Goal: Task Accomplishment & Management: Manage account settings

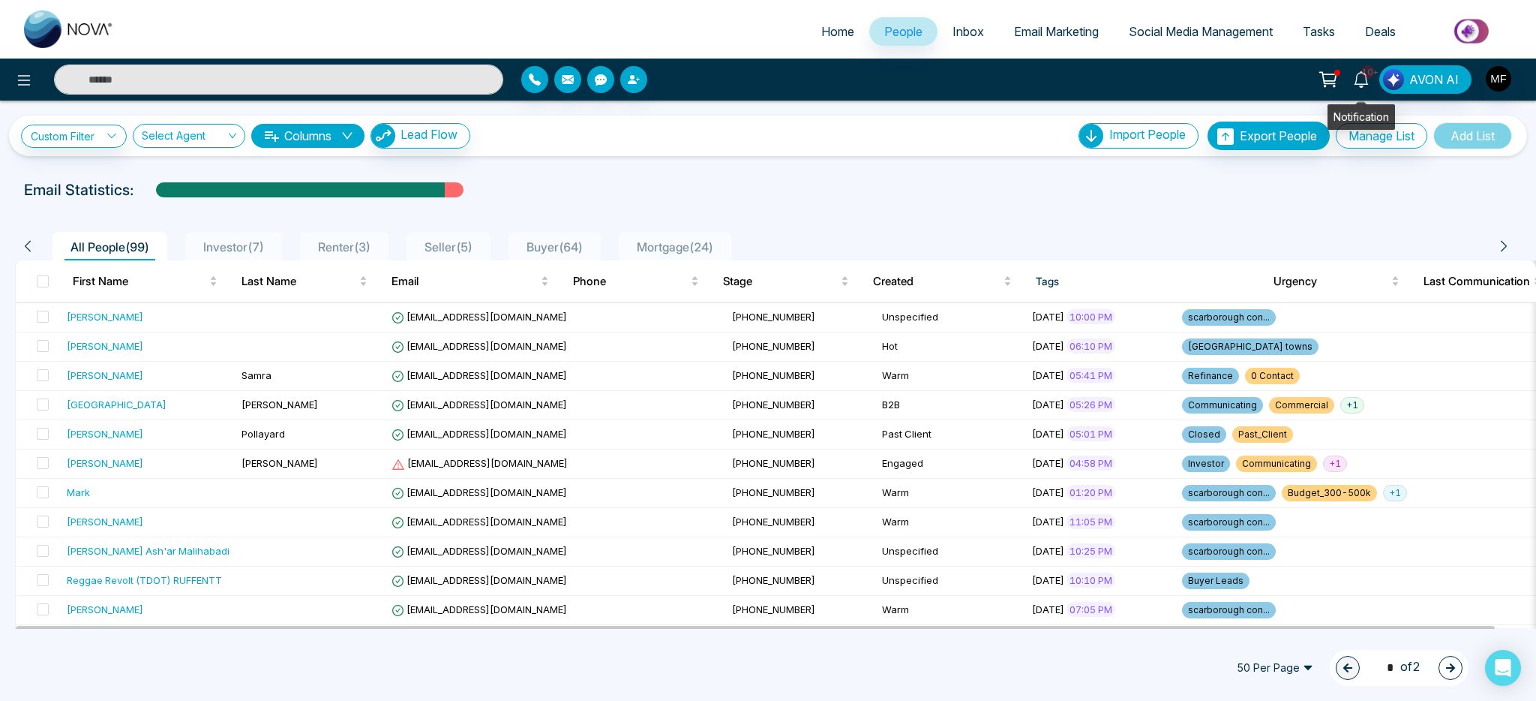
click at [1375, 74] on span "10+" at bounding box center [1369, 72] width 14 height 14
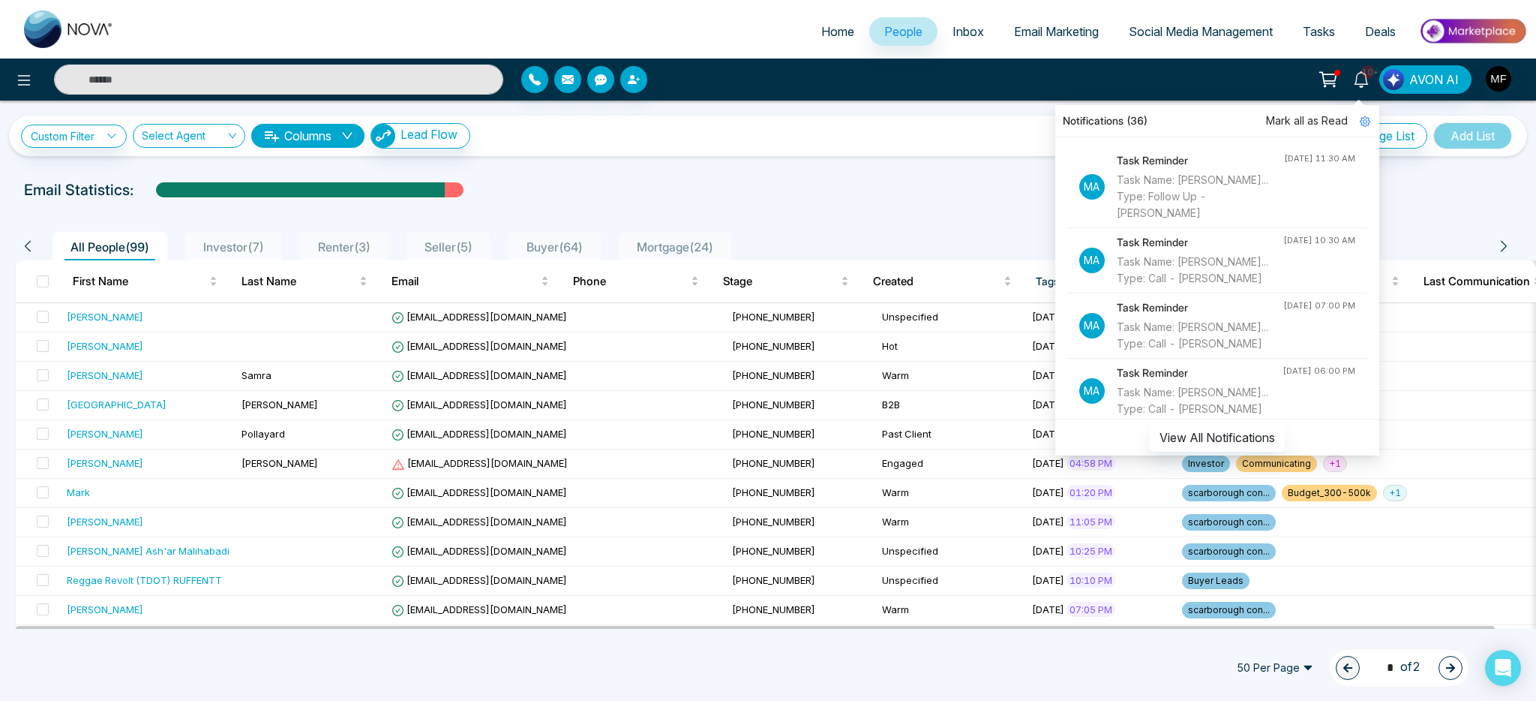
click at [1233, 217] on div "Task Name: [PERSON_NAME]... Type: Follow Up - [PERSON_NAME]" at bounding box center [1200, 197] width 167 height 50
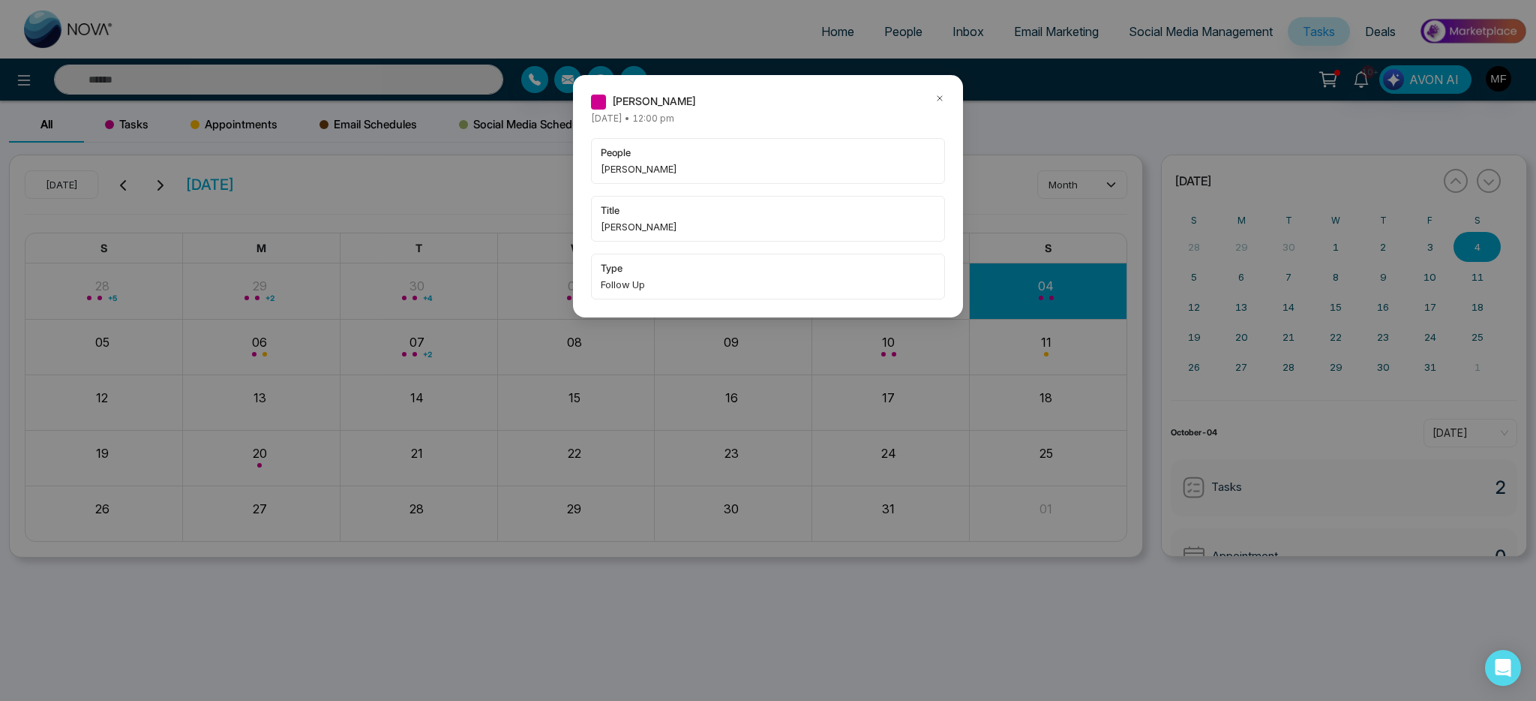
click at [410, 94] on div "[PERSON_NAME] [DATE] • 12:00 pm people [PERSON_NAME] title [PERSON_NAME] type F…" at bounding box center [768, 350] width 1536 height 701
click at [344, 83] on div "[PERSON_NAME] [DATE] • 12:00 pm people [PERSON_NAME] title [PERSON_NAME] type F…" at bounding box center [768, 350] width 1536 height 701
click at [941, 95] on icon at bounding box center [940, 98] width 11 height 11
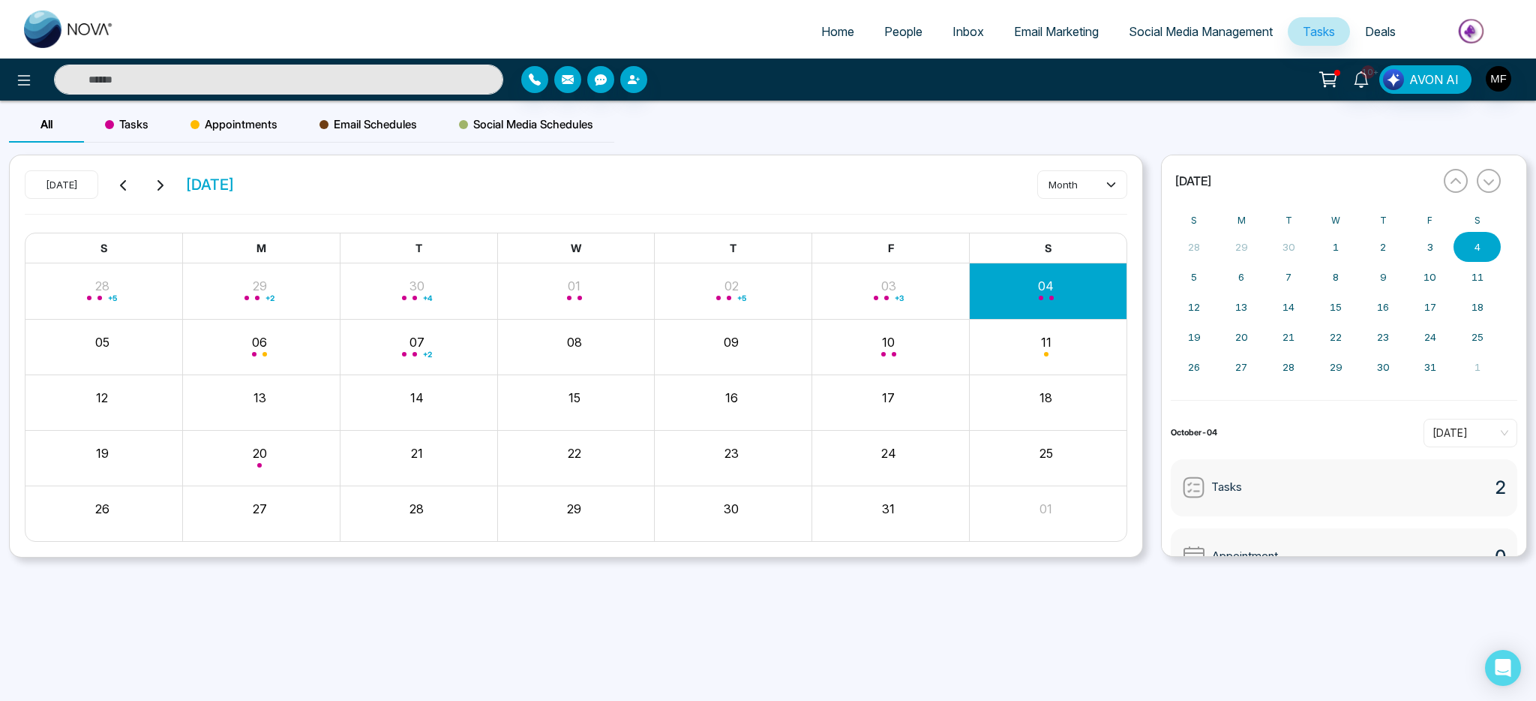
click at [299, 83] on input "text" at bounding box center [278, 80] width 449 height 30
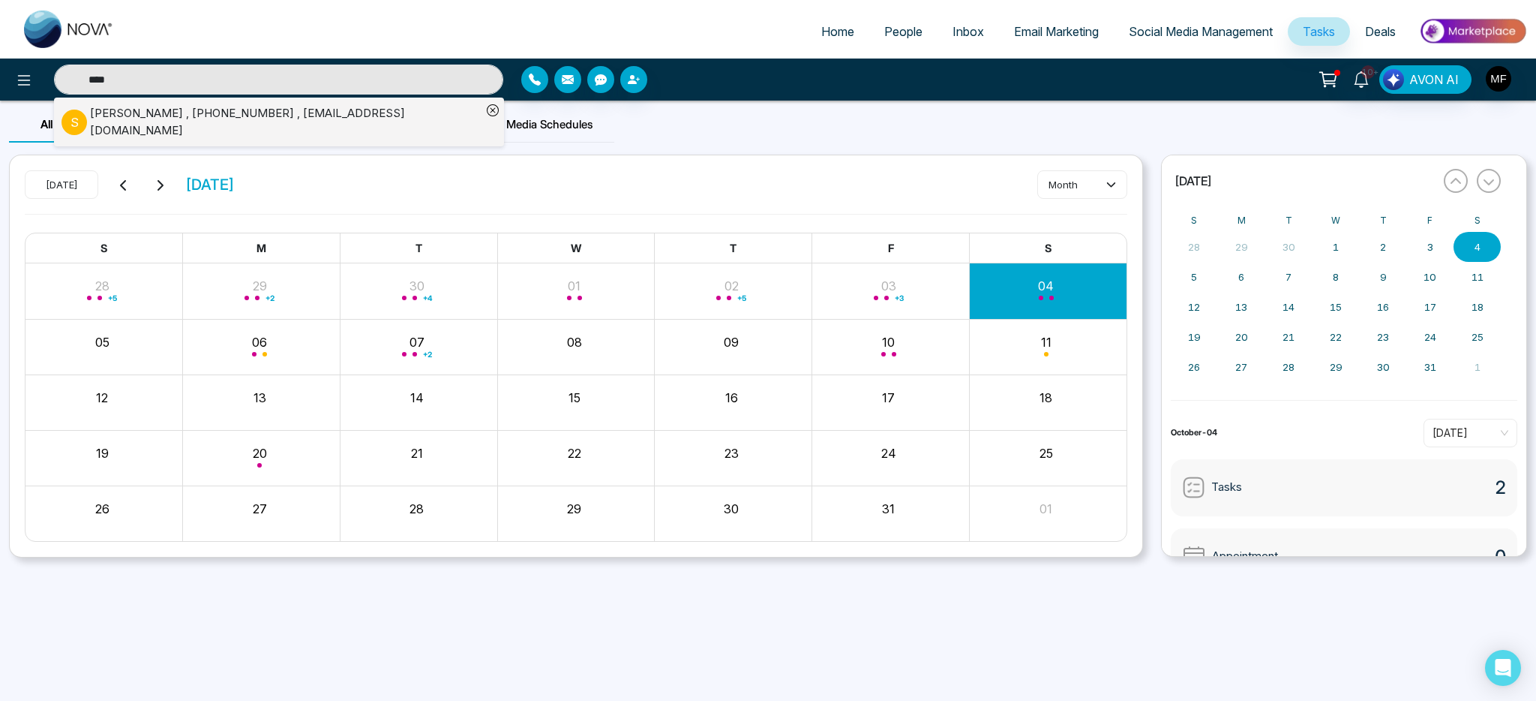
type input "****"
click at [194, 123] on div "[PERSON_NAME] , [PHONE_NUMBER] , [EMAIL_ADDRESS][DOMAIN_NAME]" at bounding box center [286, 122] width 392 height 34
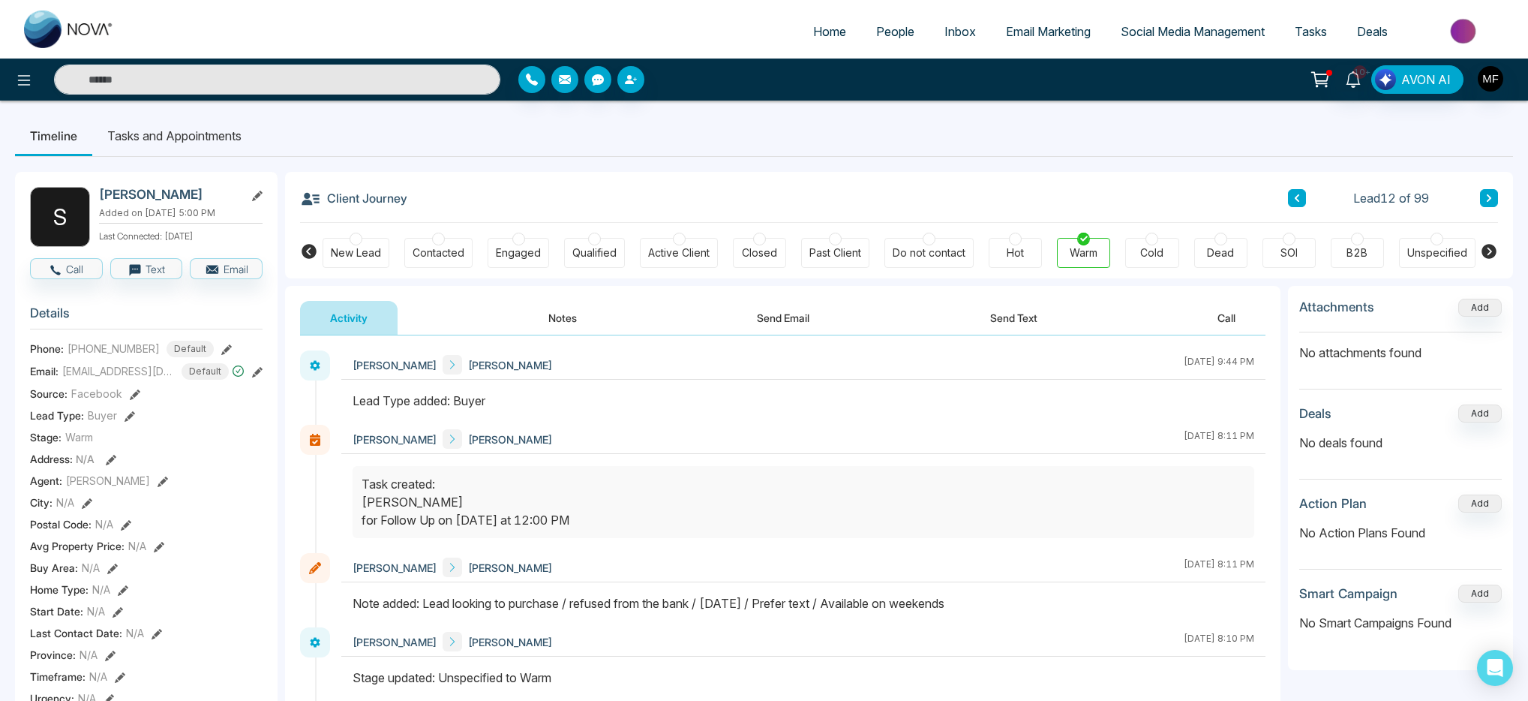
click at [560, 322] on button "Notes" at bounding box center [562, 318] width 89 height 34
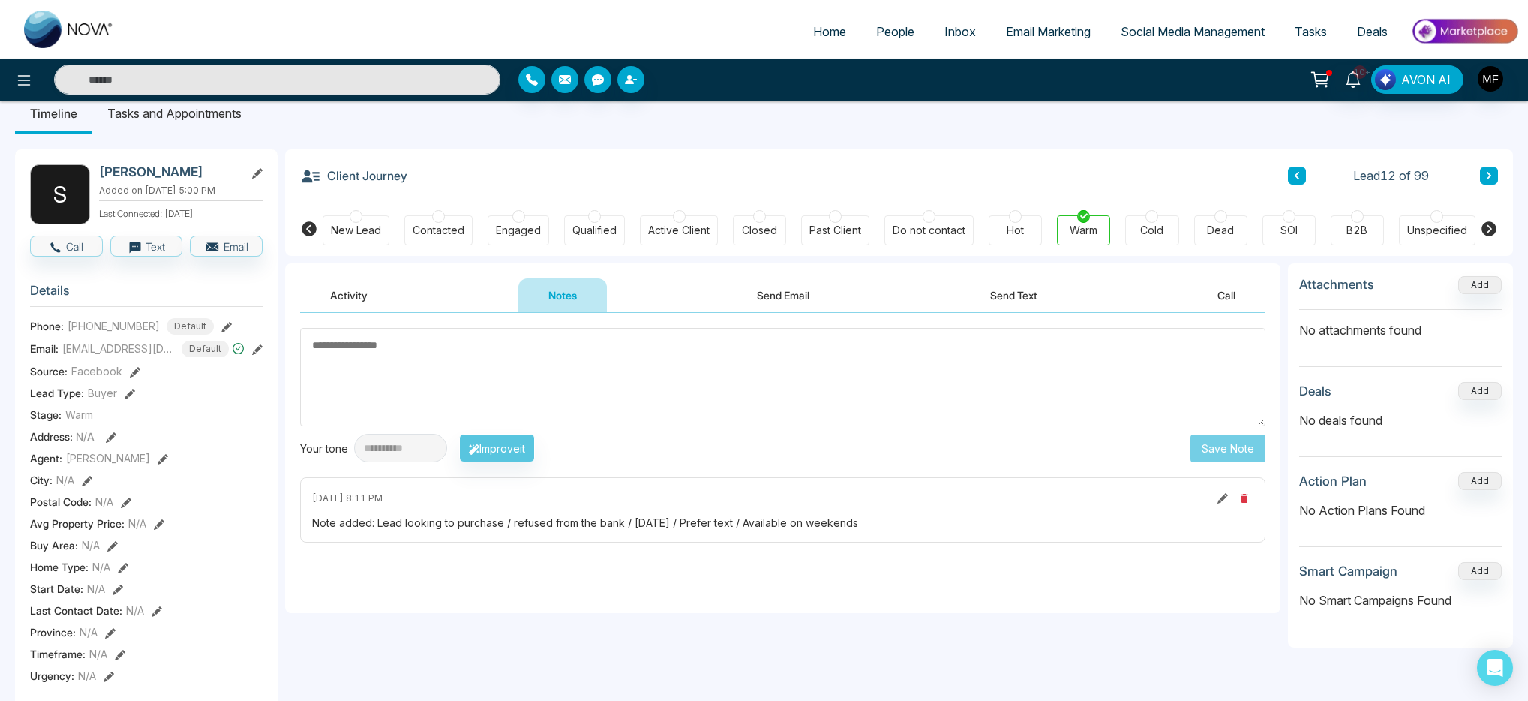
scroll to position [5, 0]
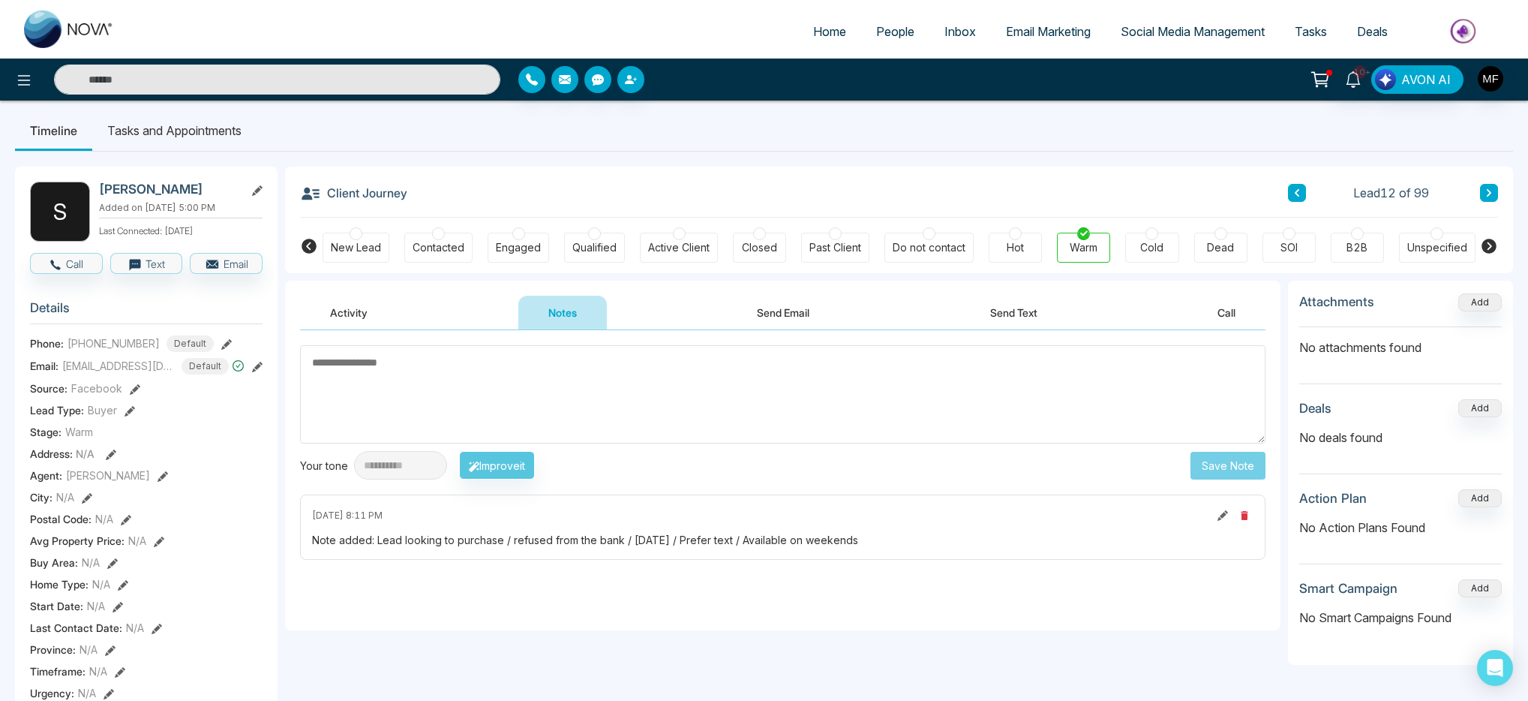
click at [613, 625] on div "**********" at bounding box center [783, 480] width 996 height 300
click at [1232, 242] on div "Dead" at bounding box center [1220, 247] width 27 height 15
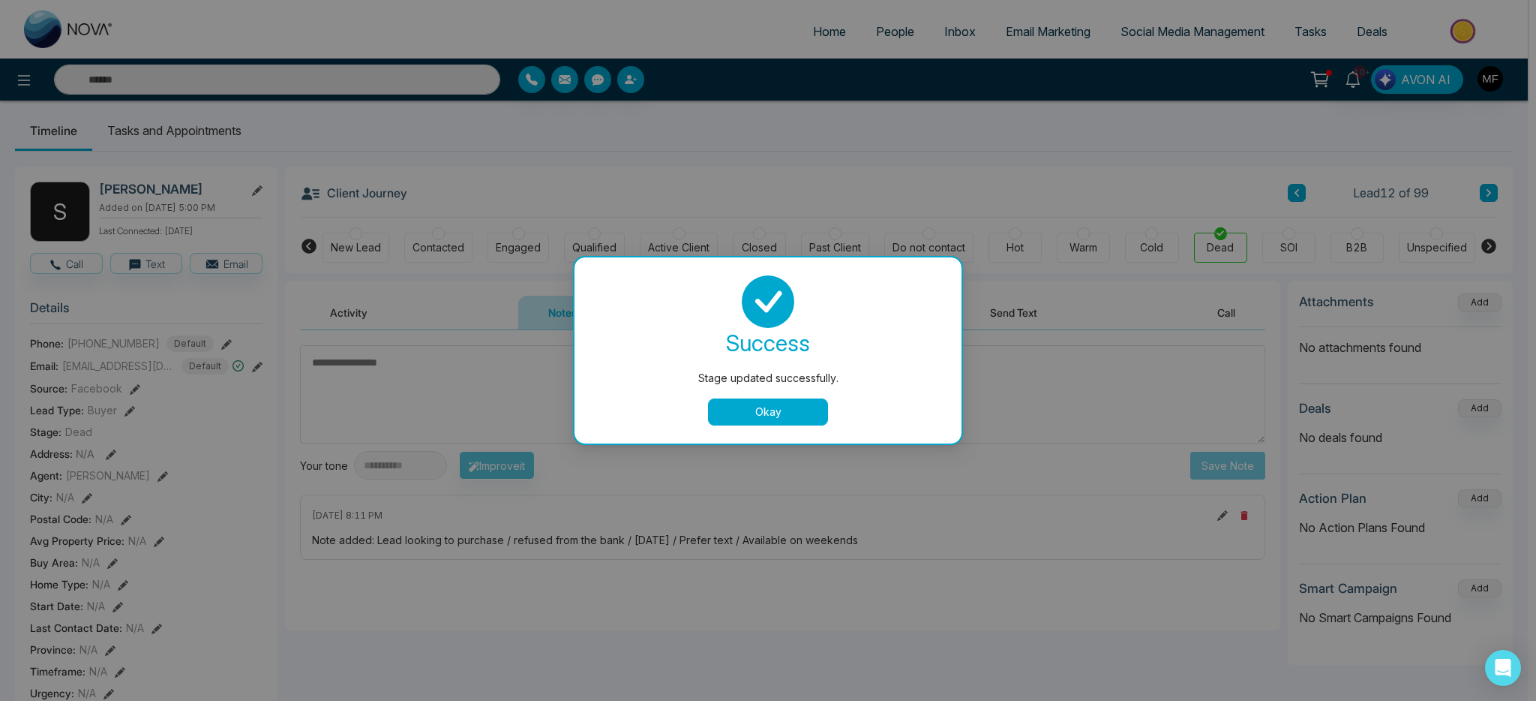
click at [783, 421] on button "Okay" at bounding box center [768, 411] width 120 height 27
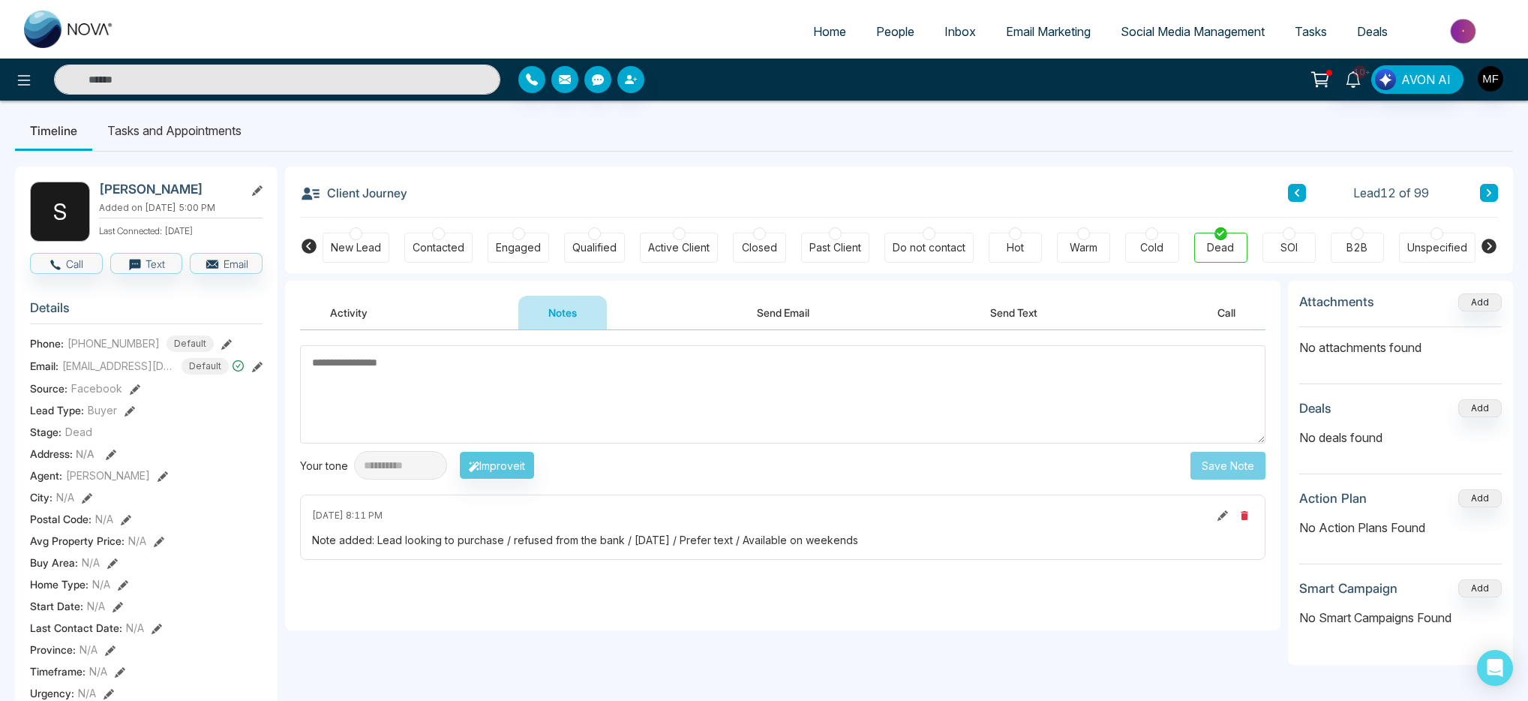
click at [543, 403] on textarea at bounding box center [783, 394] width 966 height 98
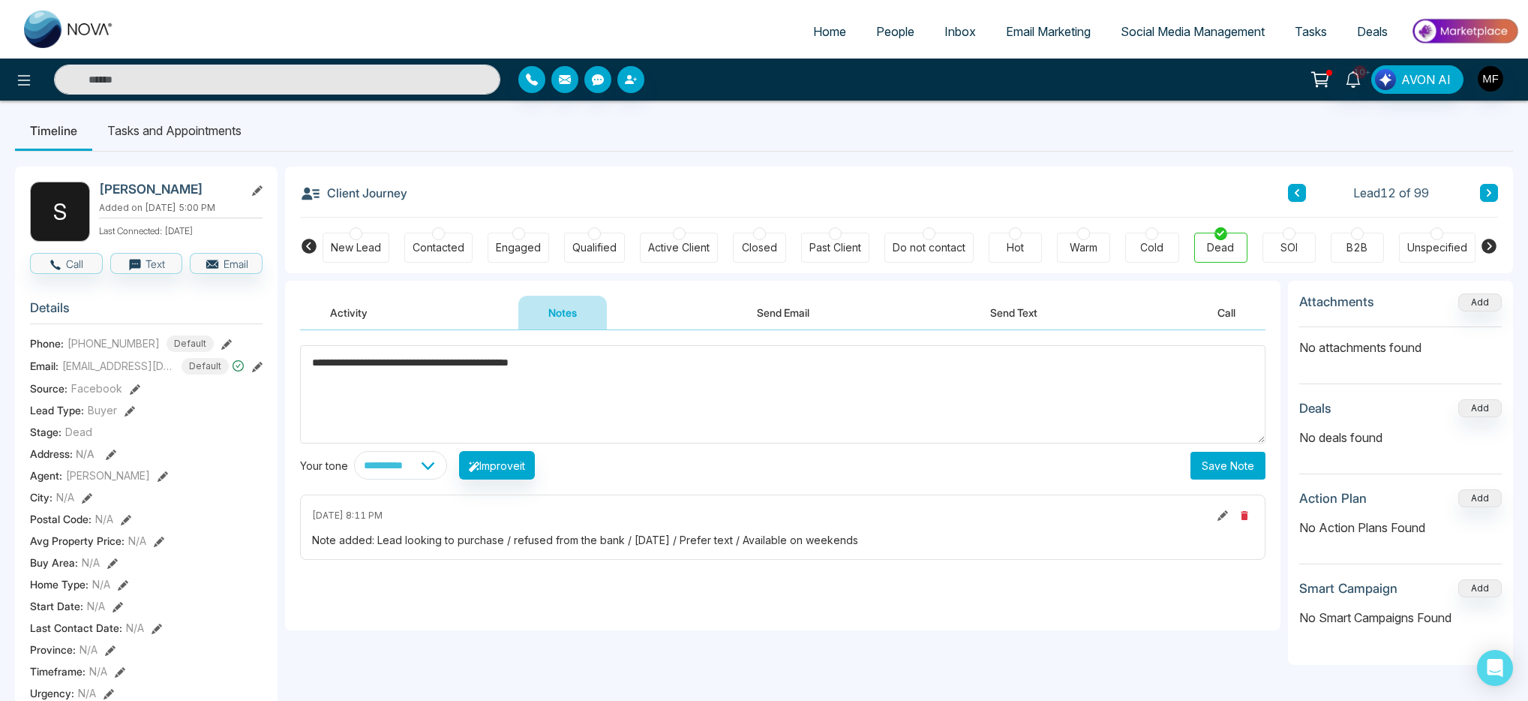
click at [526, 366] on textarea "**********" at bounding box center [783, 394] width 966 height 98
click at [529, 361] on textarea "**********" at bounding box center [783, 394] width 966 height 98
click at [666, 370] on textarea "**********" at bounding box center [783, 394] width 966 height 98
type textarea "**********"
click at [1209, 462] on button "Save Note" at bounding box center [1228, 466] width 75 height 28
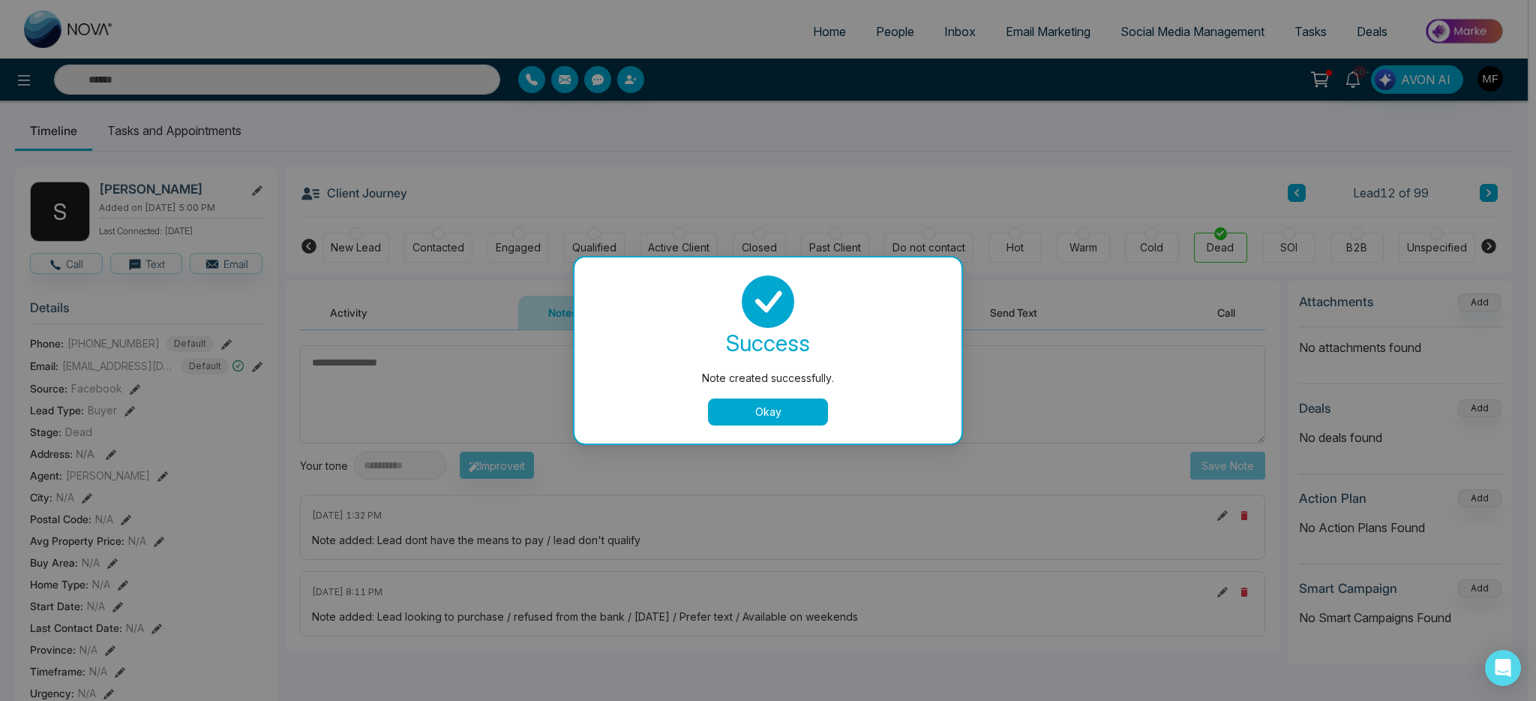
click at [762, 404] on button "Okay" at bounding box center [768, 411] width 120 height 27
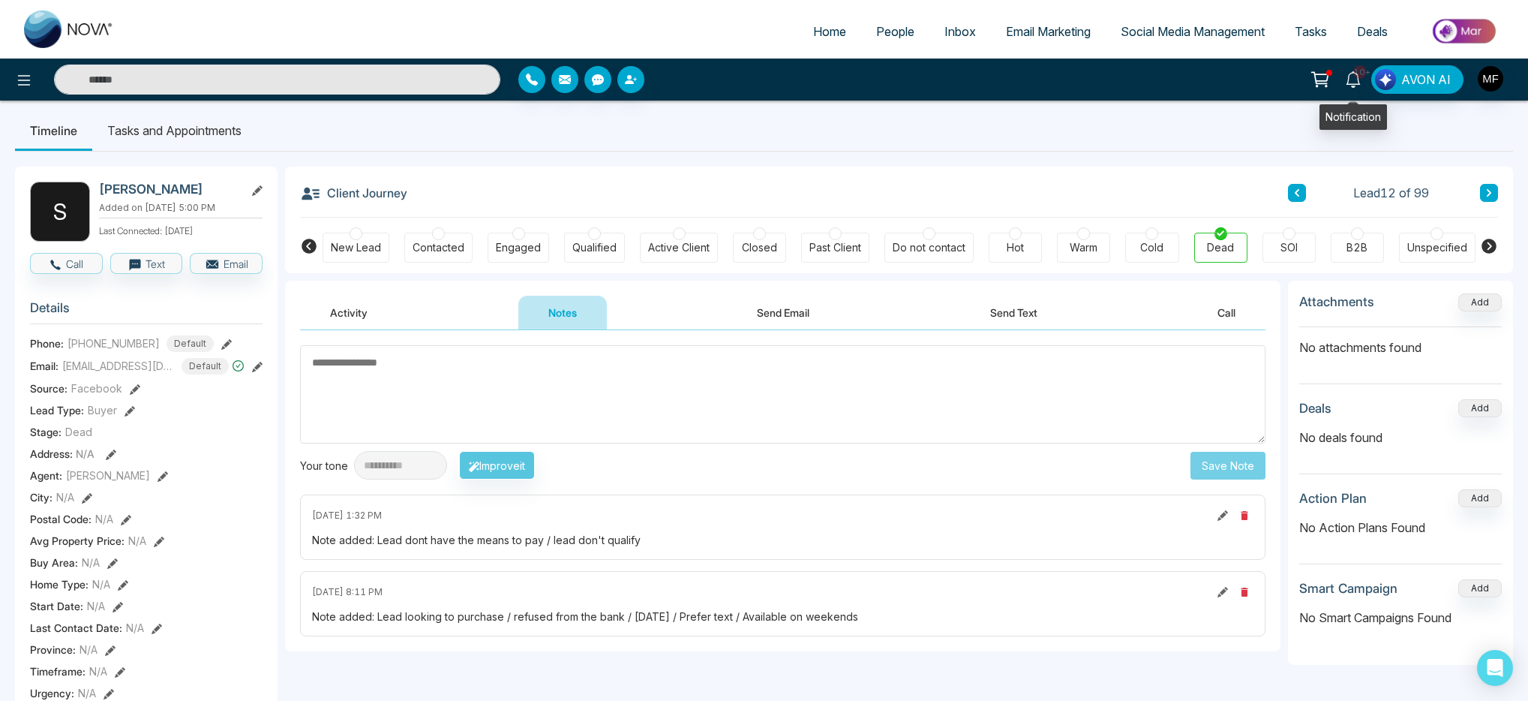
click at [1353, 74] on icon at bounding box center [1353, 79] width 17 height 17
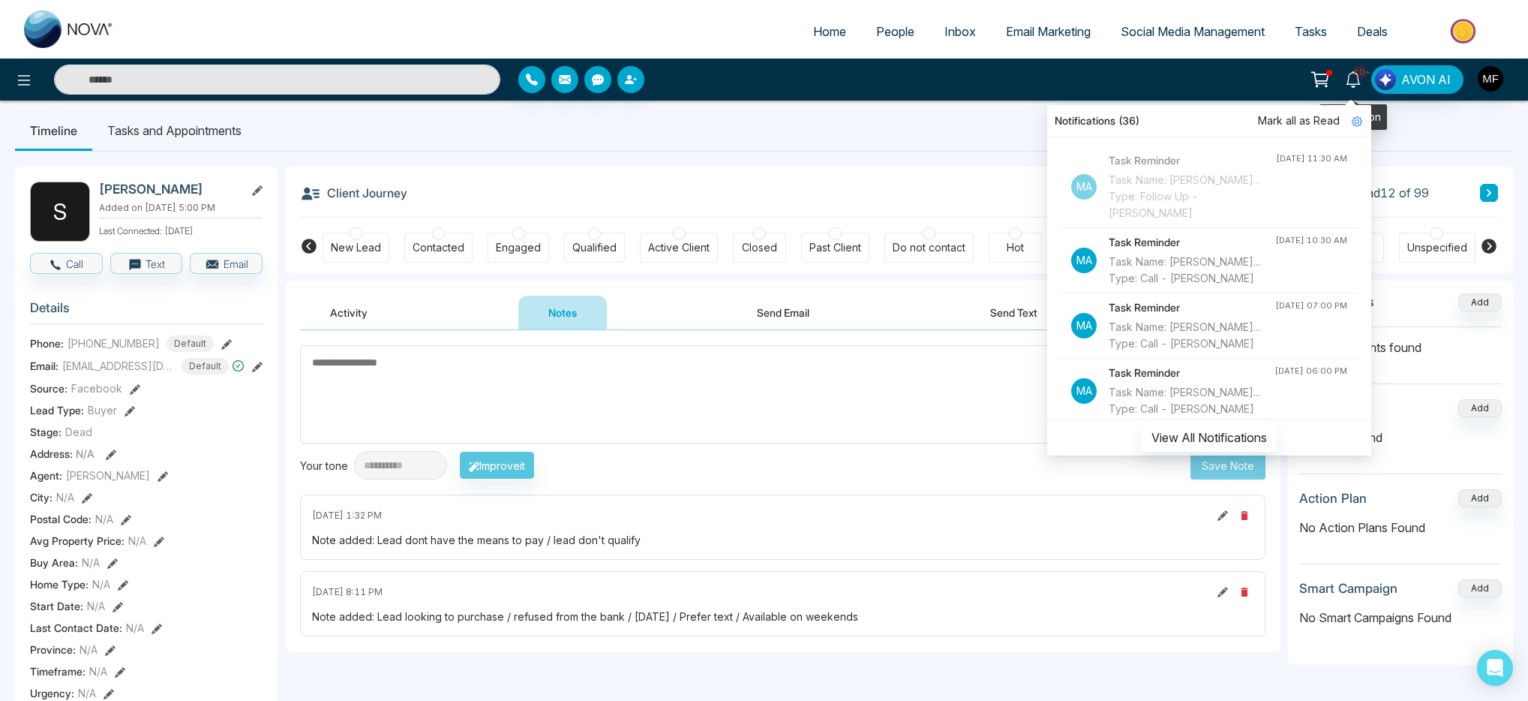
click at [1340, 76] on link "10+" at bounding box center [1353, 78] width 36 height 26
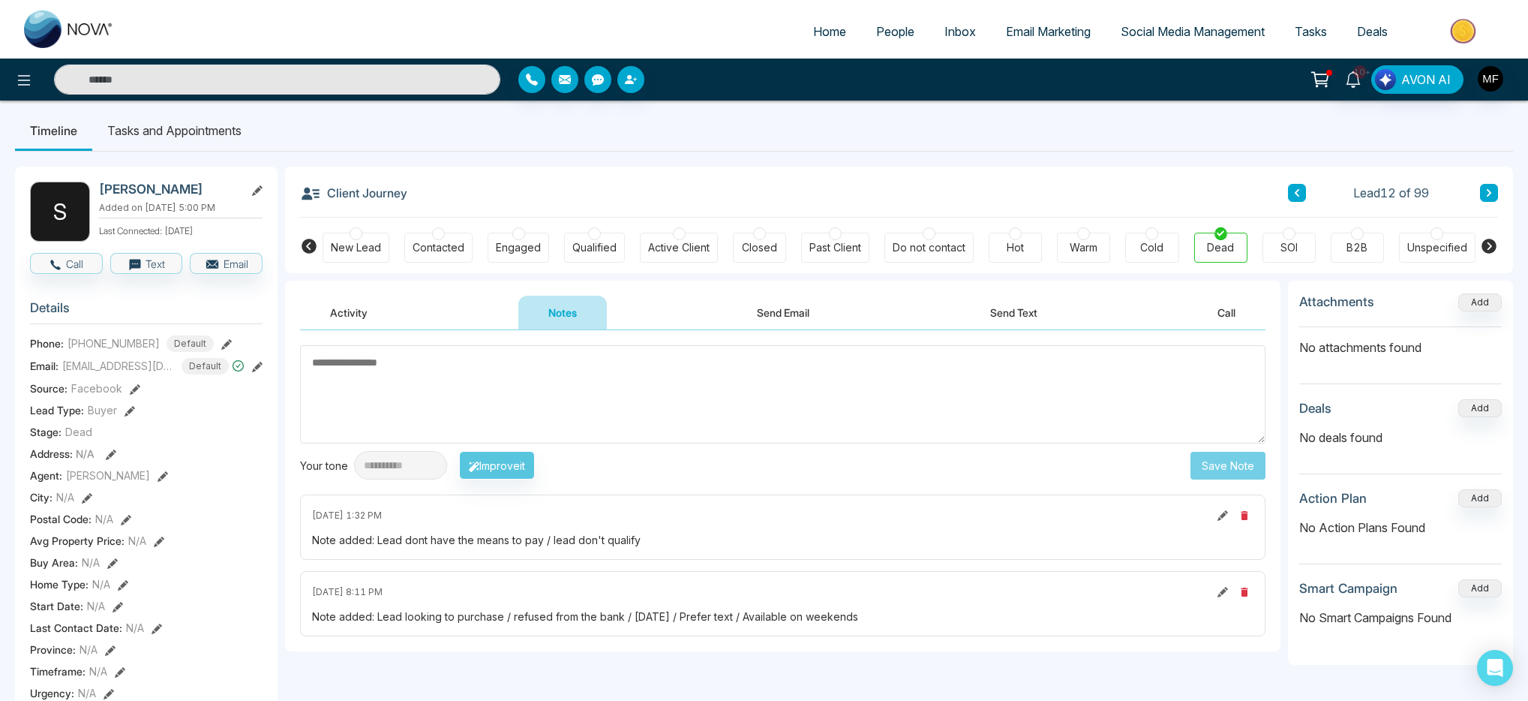
click at [1319, 82] on icon at bounding box center [1320, 79] width 21 height 21
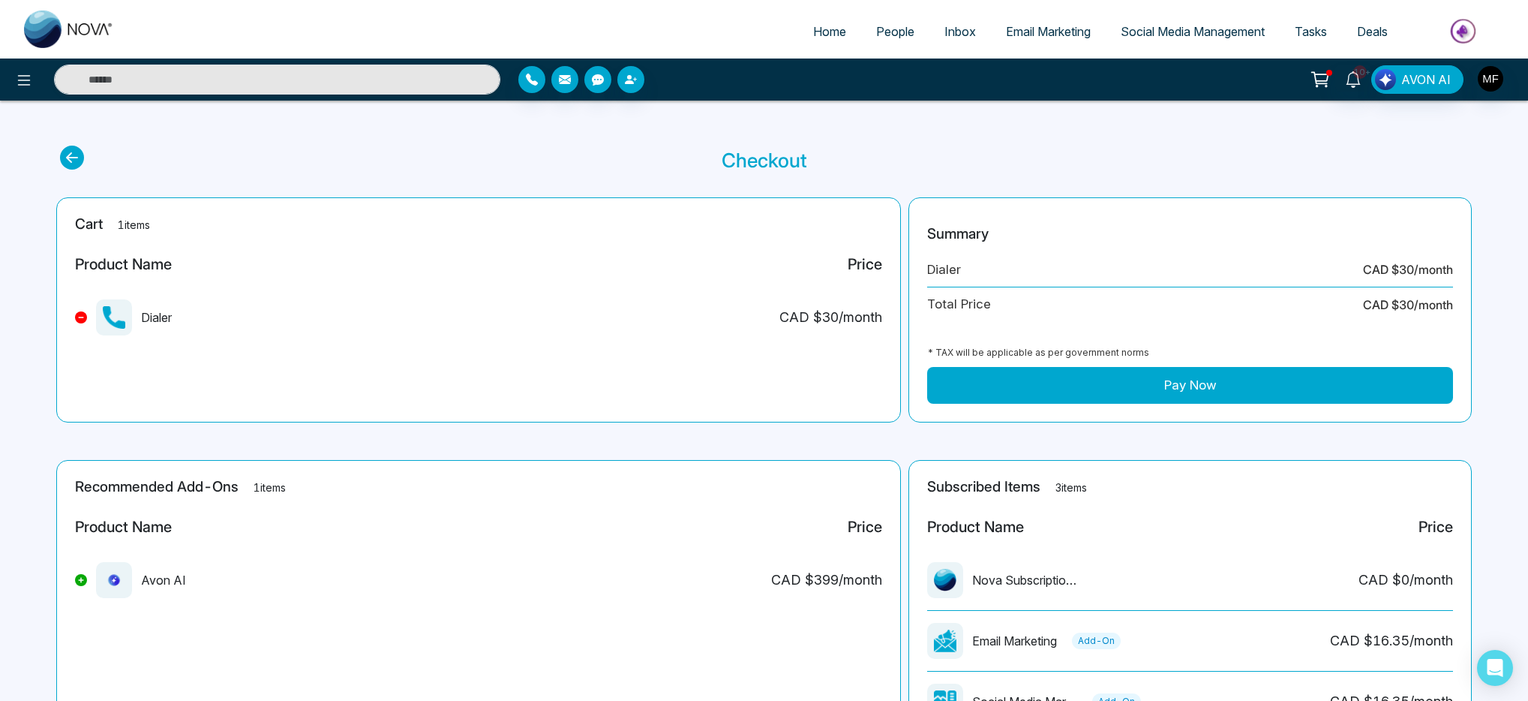
click at [891, 37] on span "People" at bounding box center [895, 31] width 38 height 15
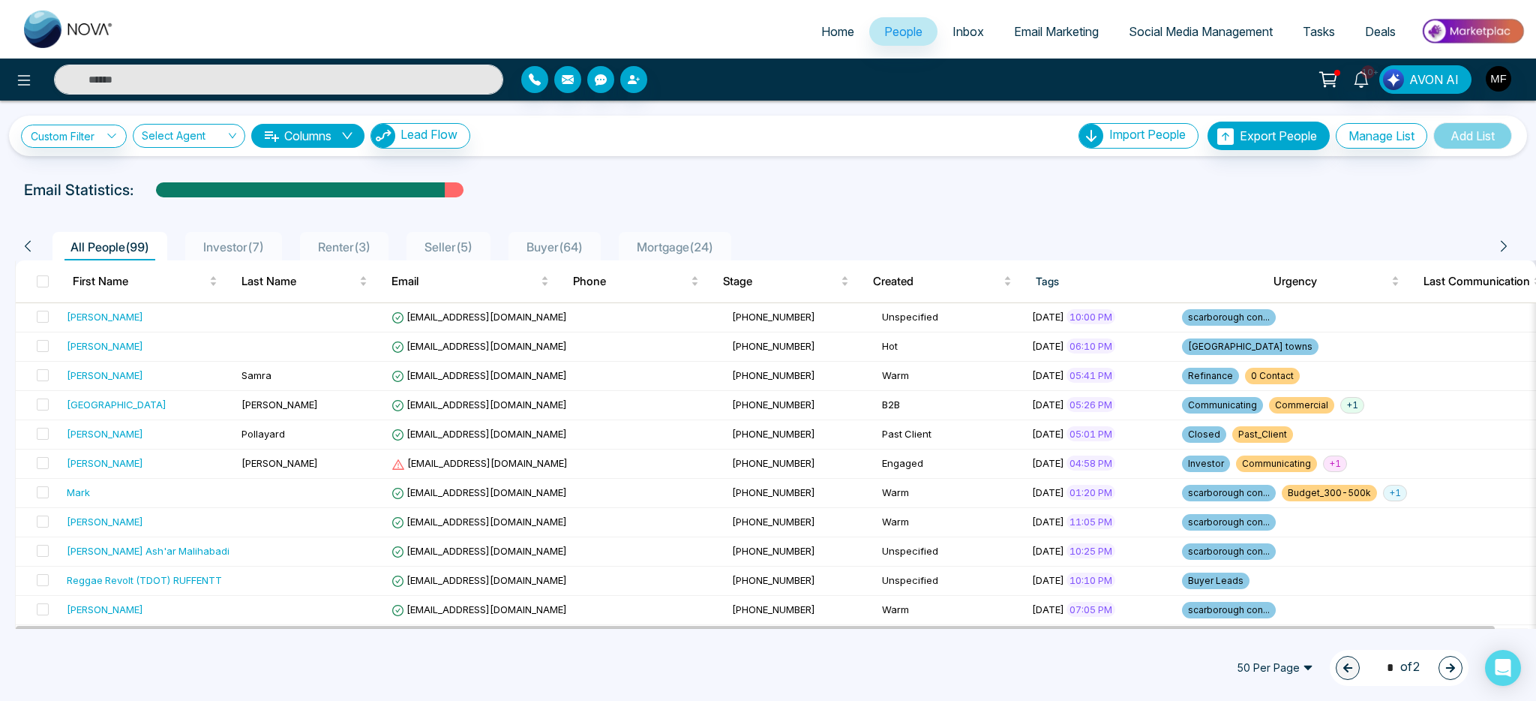
click at [571, 248] on span "Buyer ( 64 )" at bounding box center [555, 246] width 68 height 15
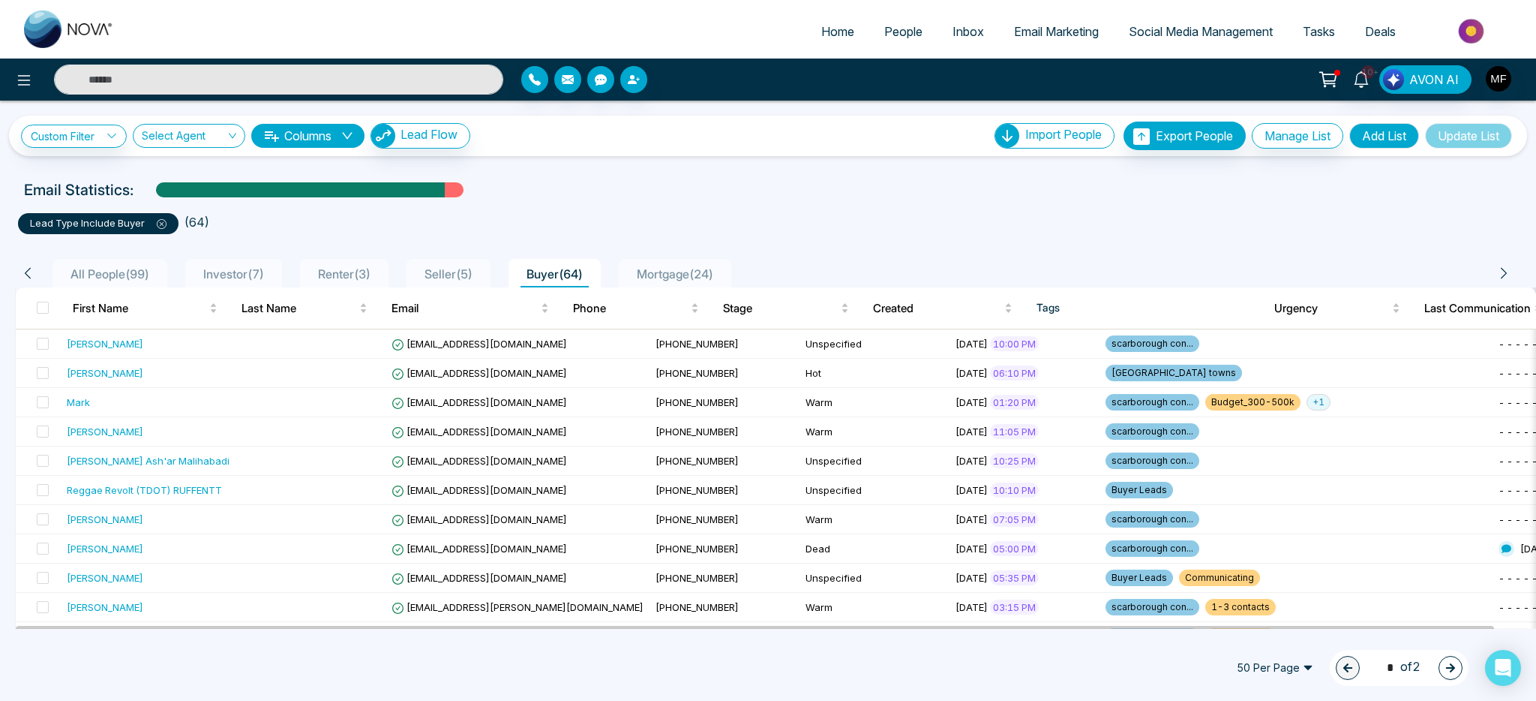
click at [676, 185] on div "Email Statistics:" at bounding box center [517, 190] width 987 height 23
click at [144, 282] on div "All People ( 99 )" at bounding box center [110, 274] width 91 height 18
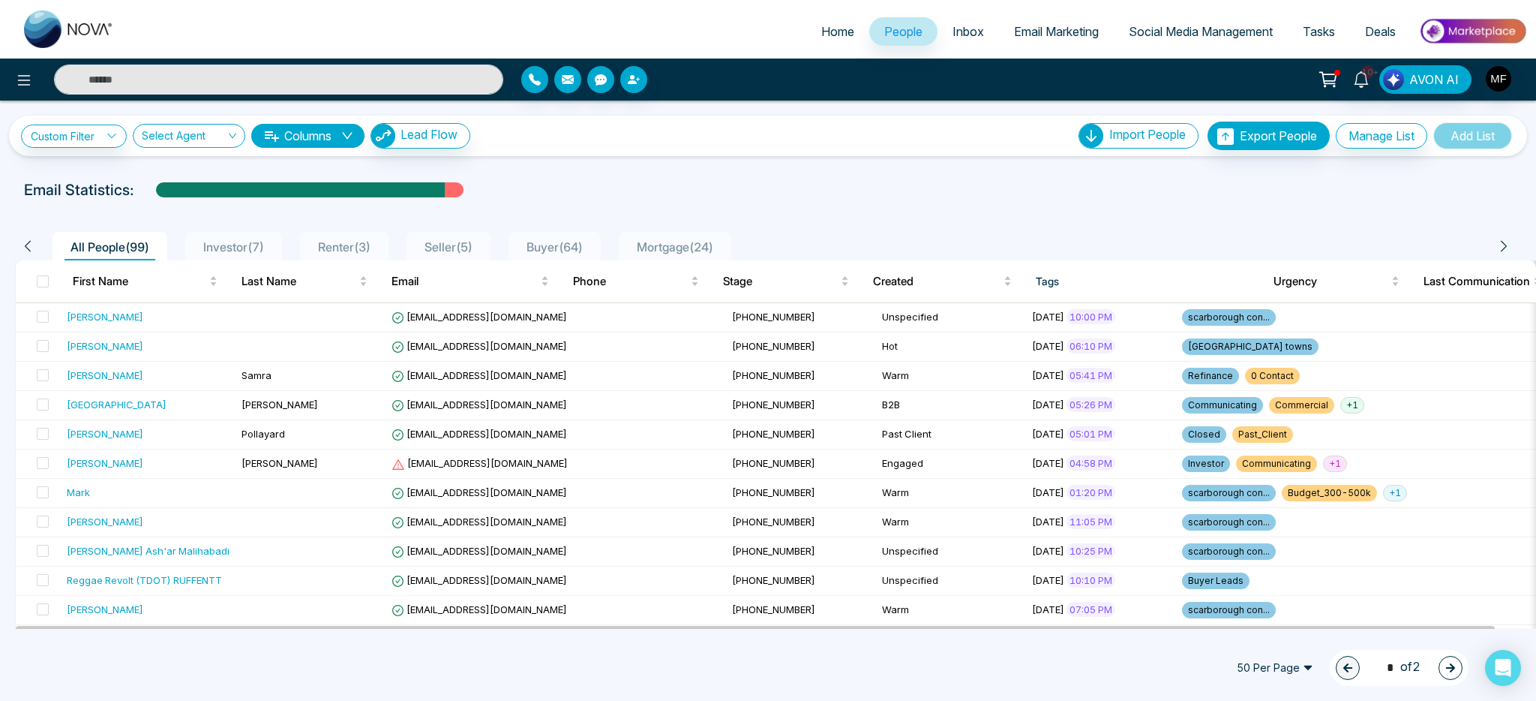
click at [264, 242] on span "Investor ( 7 )" at bounding box center [233, 246] width 73 height 15
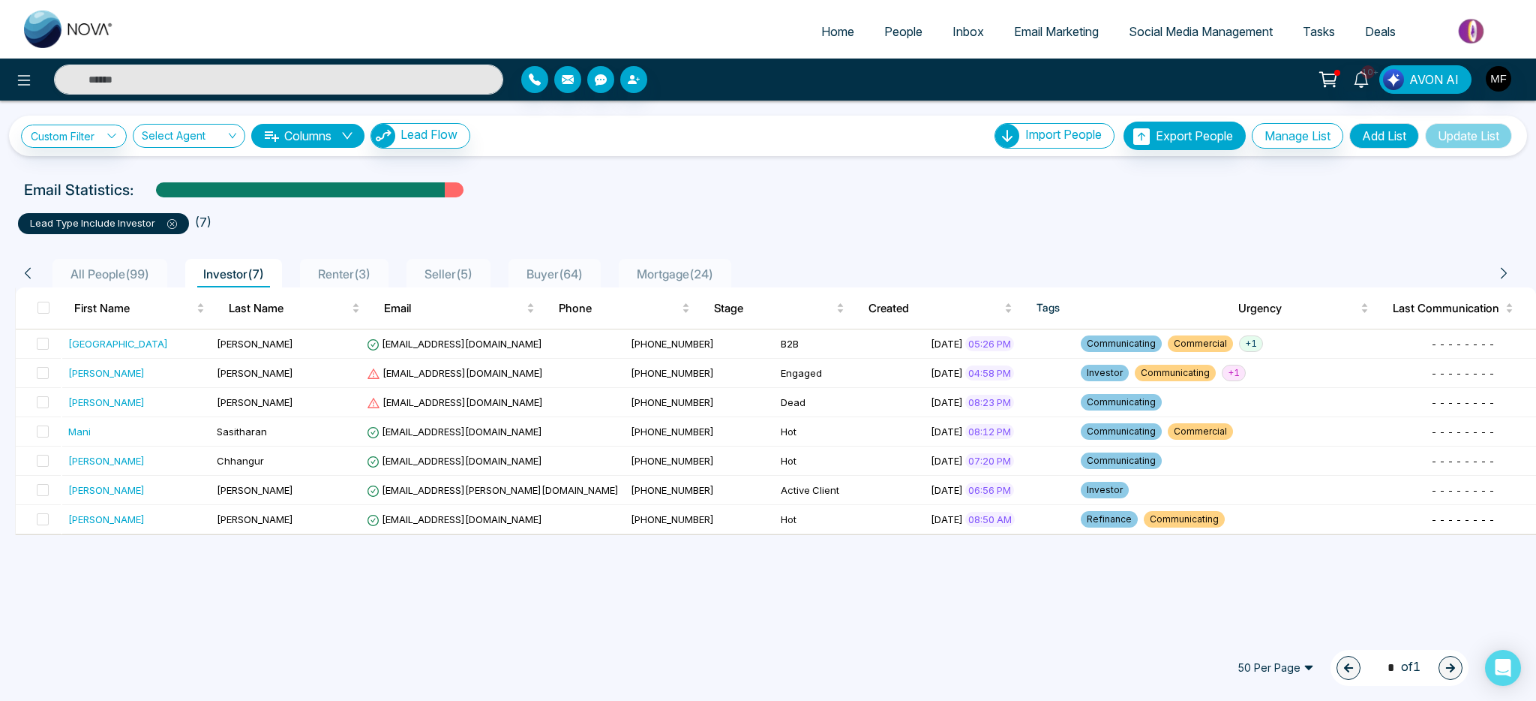
click at [377, 277] on span "Renter ( 3 )" at bounding box center [344, 273] width 65 height 15
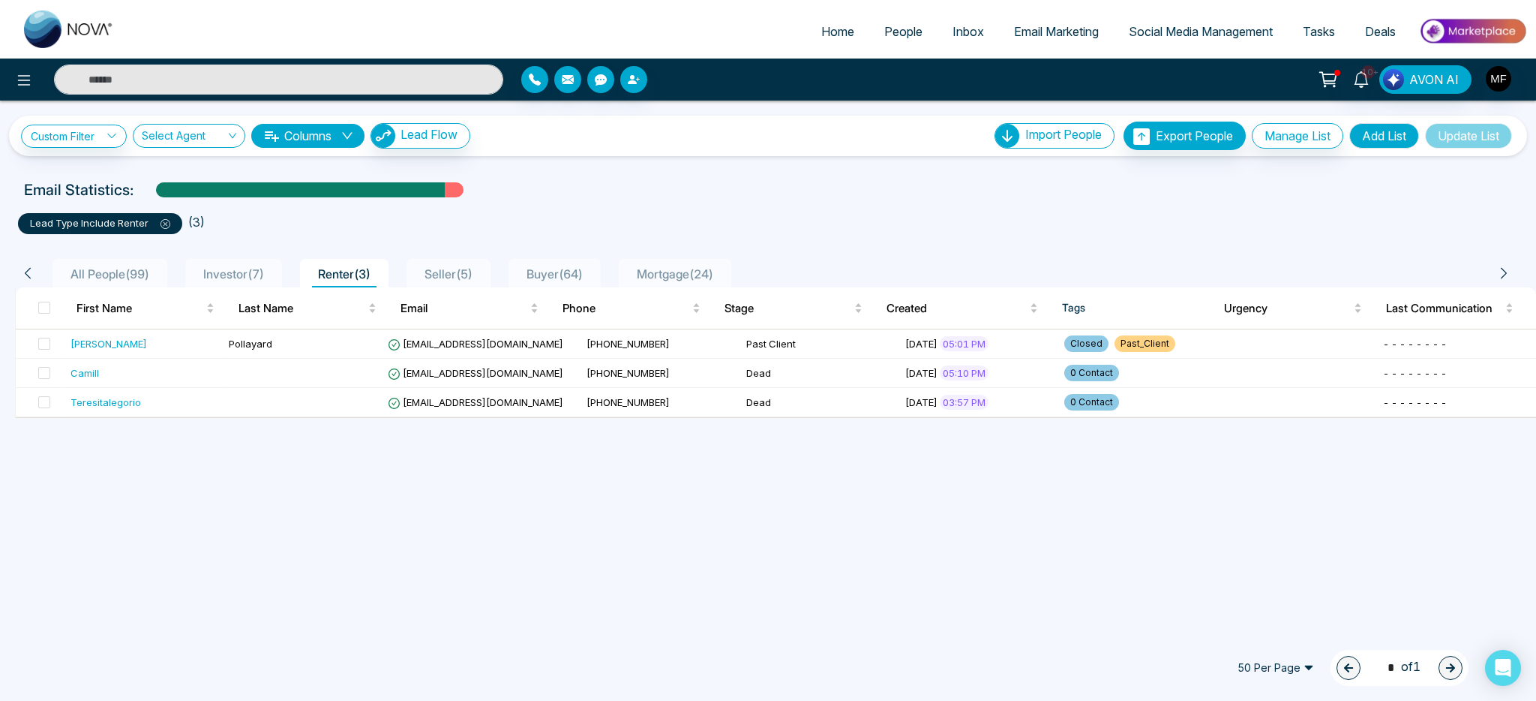
click at [477, 280] on span "Seller ( 5 )" at bounding box center [449, 273] width 60 height 15
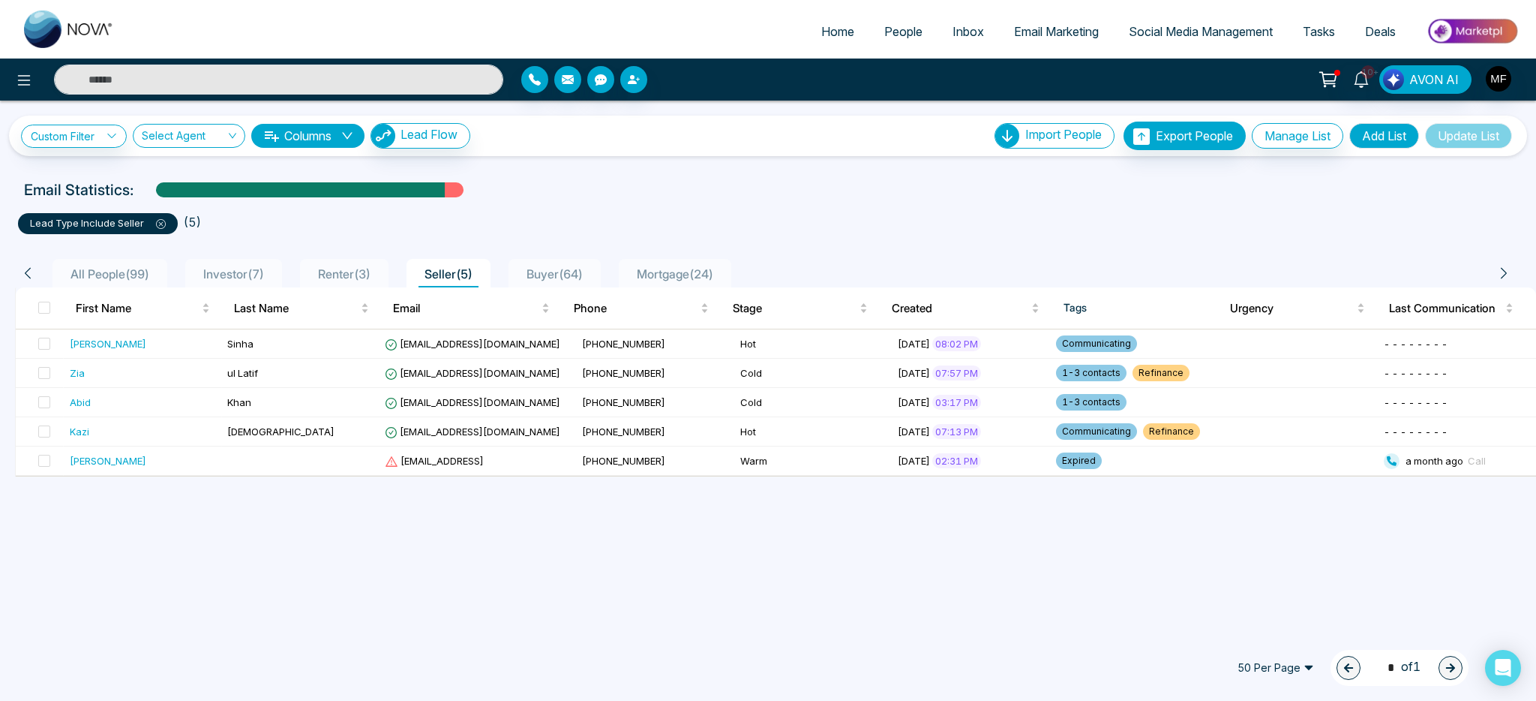
click at [581, 284] on li "Buyer ( 64 )" at bounding box center [555, 273] width 92 height 29
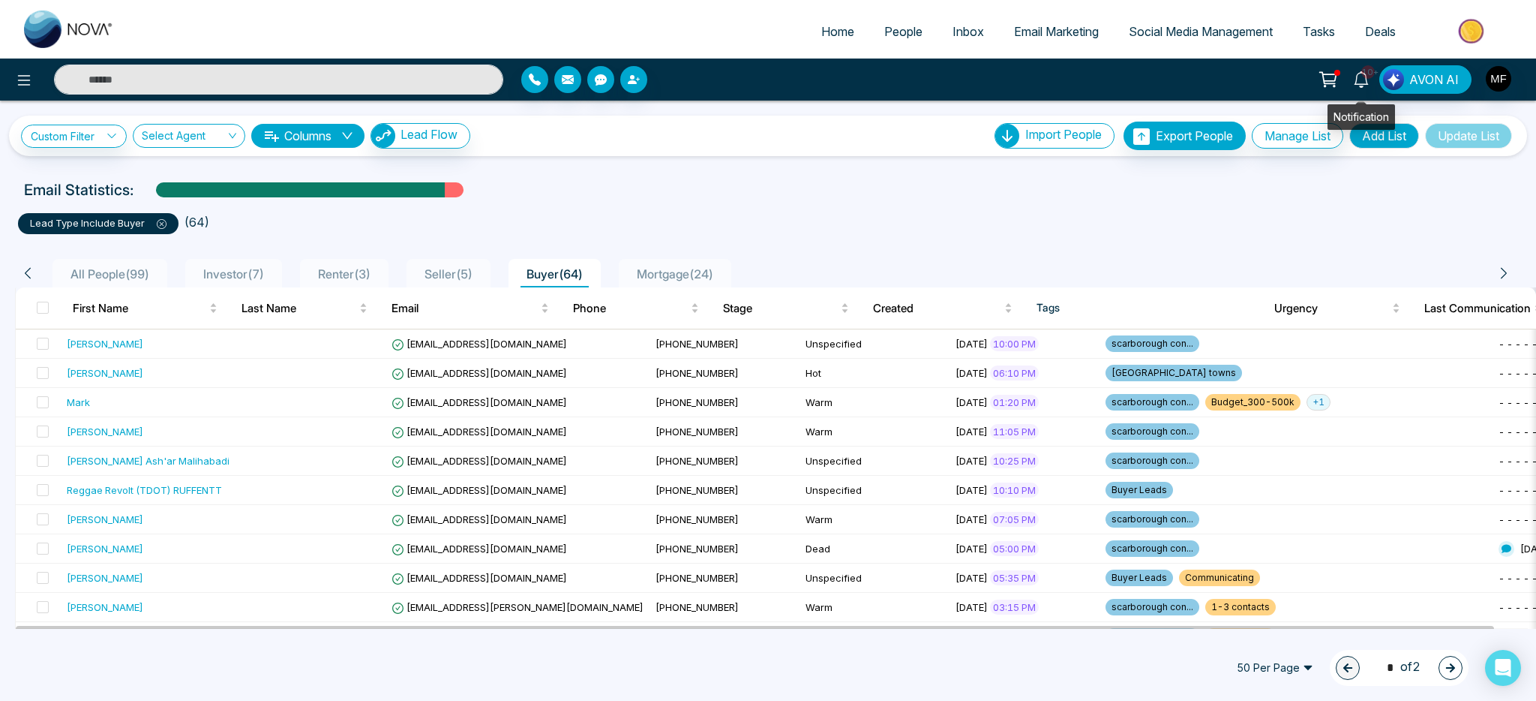
click at [1371, 68] on span "10+" at bounding box center [1369, 72] width 14 height 14
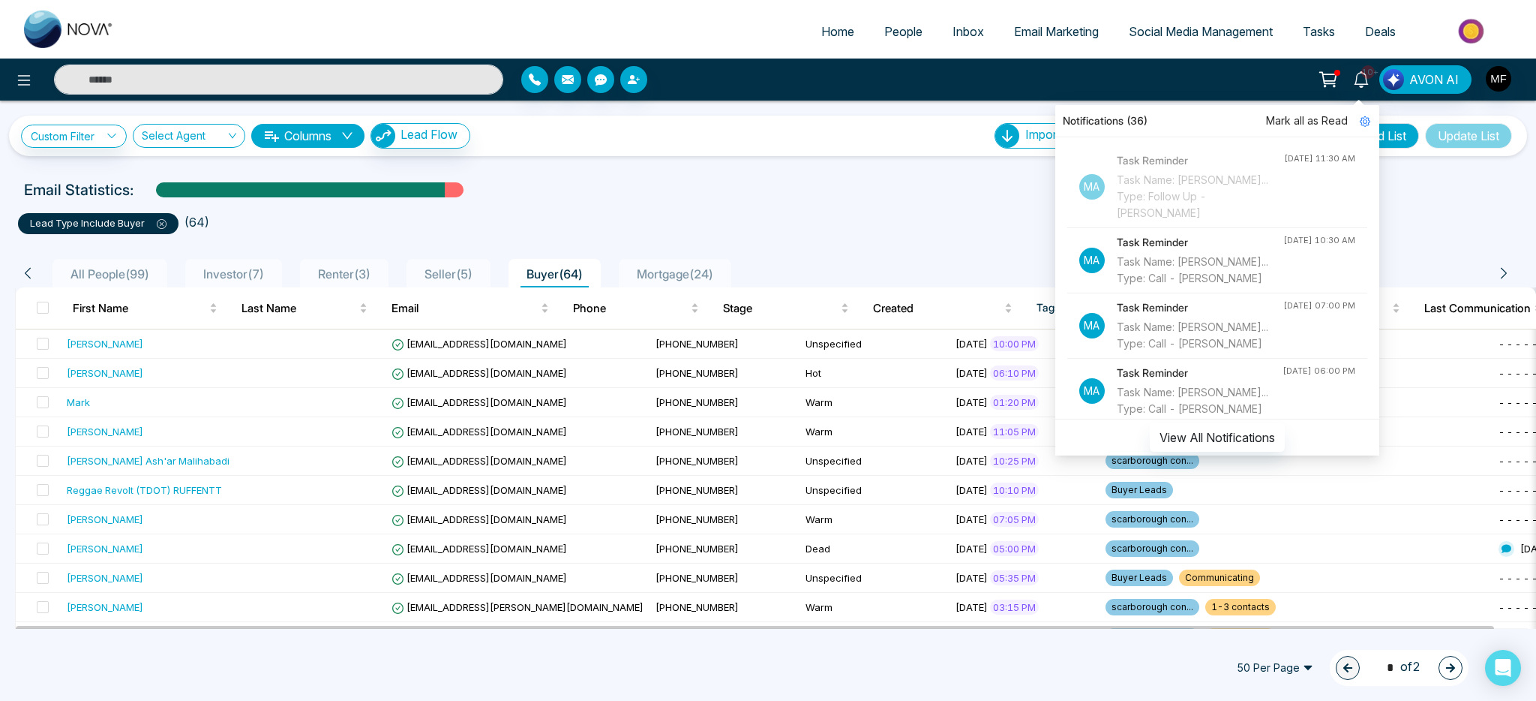
click at [1326, 79] on icon at bounding box center [1327, 77] width 15 height 11
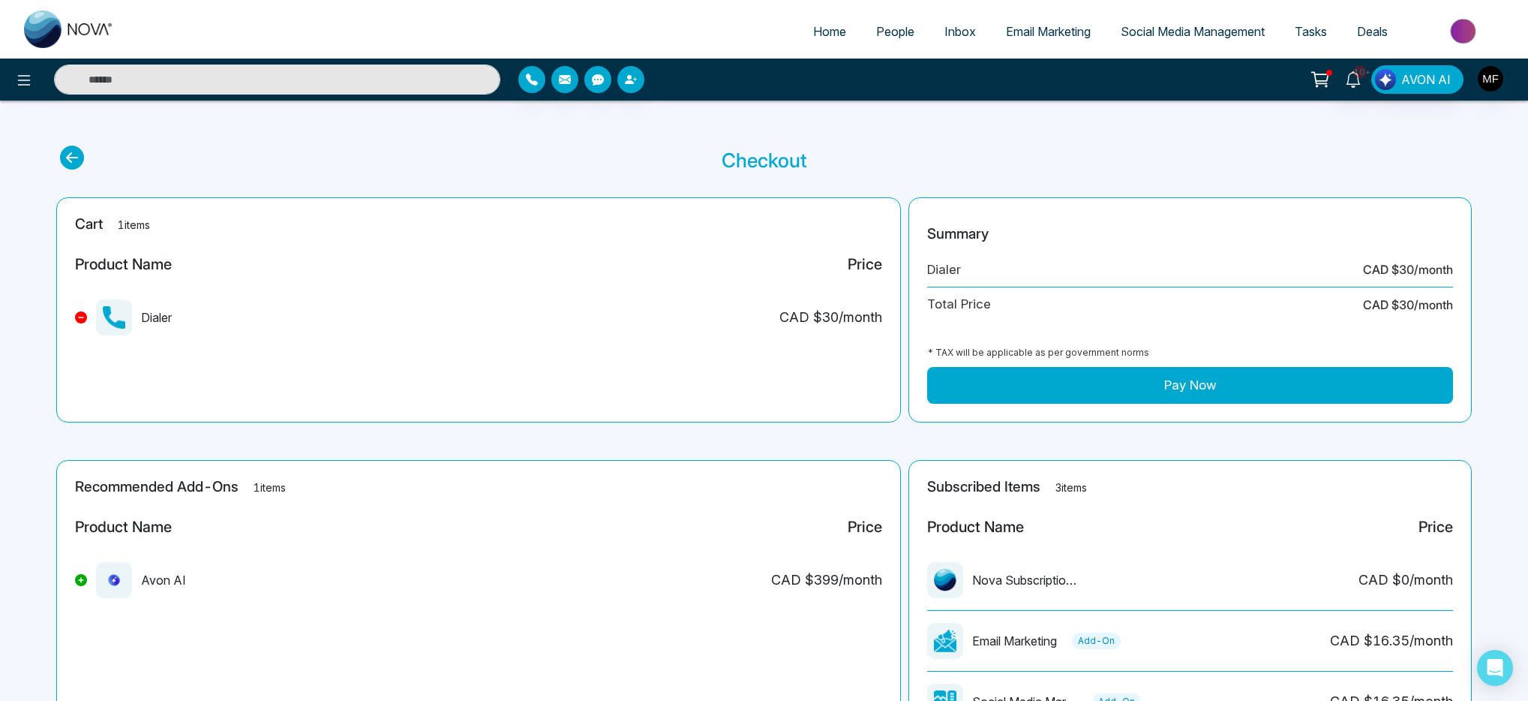
click at [846, 143] on main "Checkout Cart 1 items Product Name Price Dialer CAD $ 30 /month Summary Dialer …" at bounding box center [764, 468] width 1528 height 734
click at [50, 29] on img at bounding box center [69, 30] width 90 height 38
select select "*"
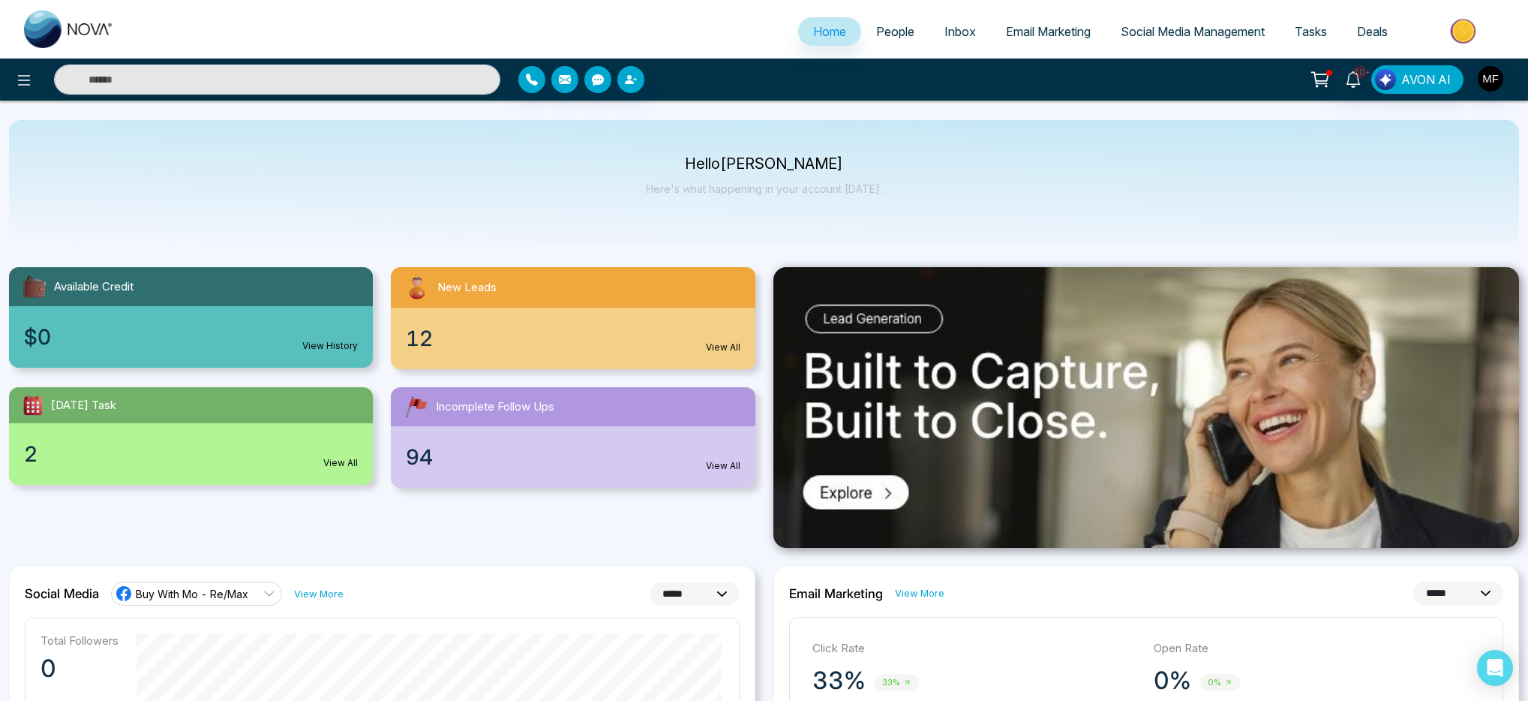
click at [769, 243] on div "Hello [PERSON_NAME] Here's what happening in your account [DATE]." at bounding box center [764, 182] width 1510 height 125
